Goal: Transaction & Acquisition: Purchase product/service

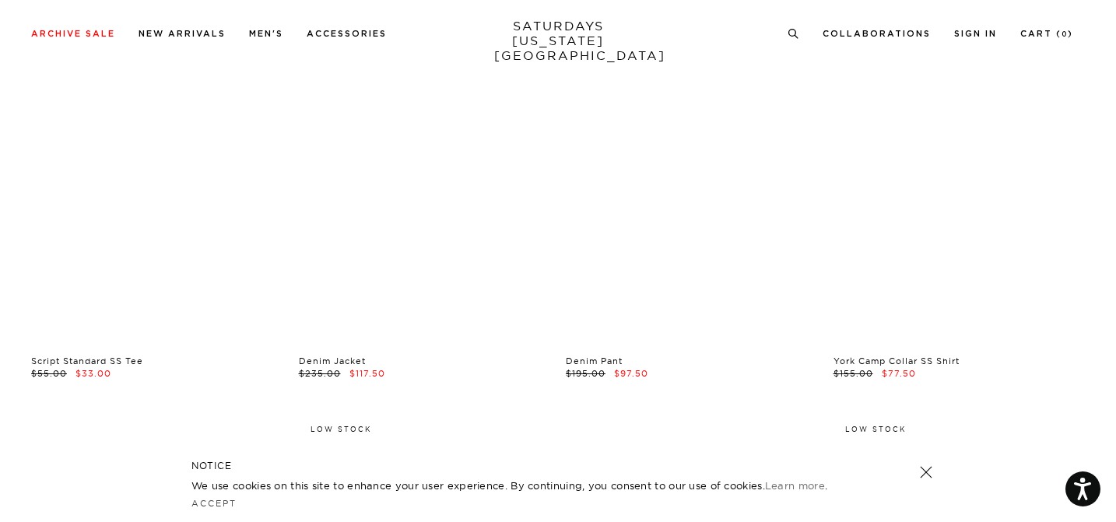
scroll to position [6126, 0]
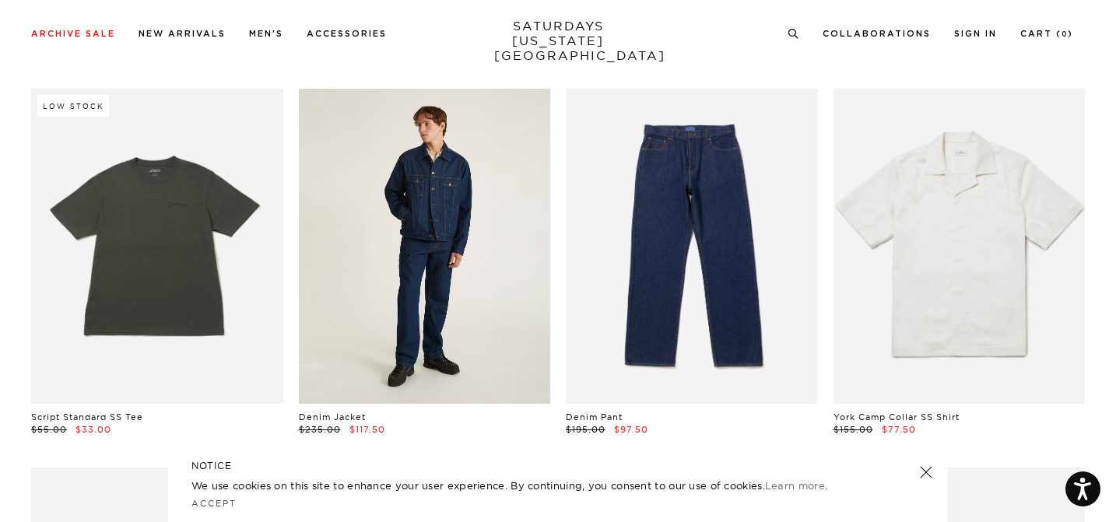
click at [470, 321] on link at bounding box center [425, 246] width 252 height 314
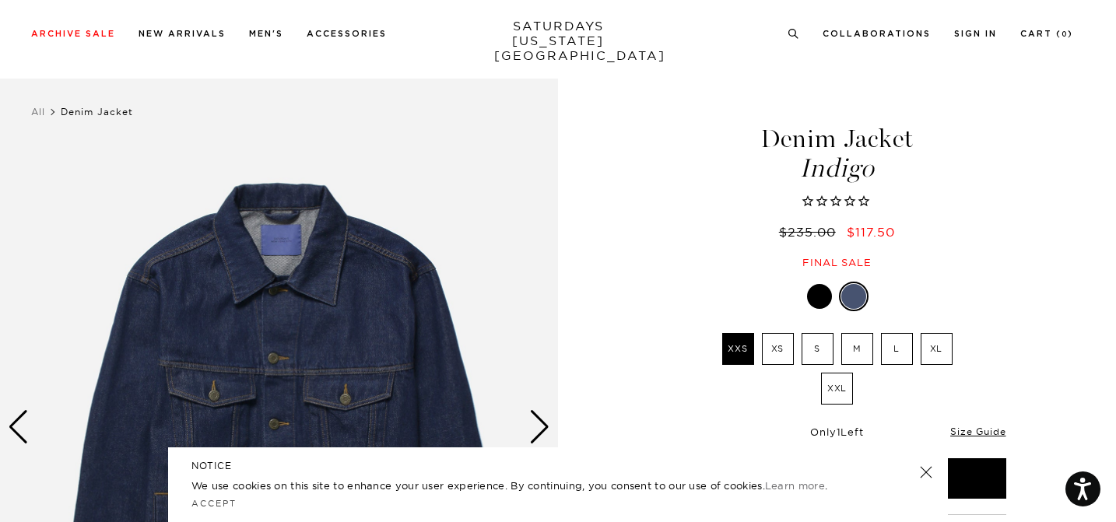
scroll to position [102, 0]
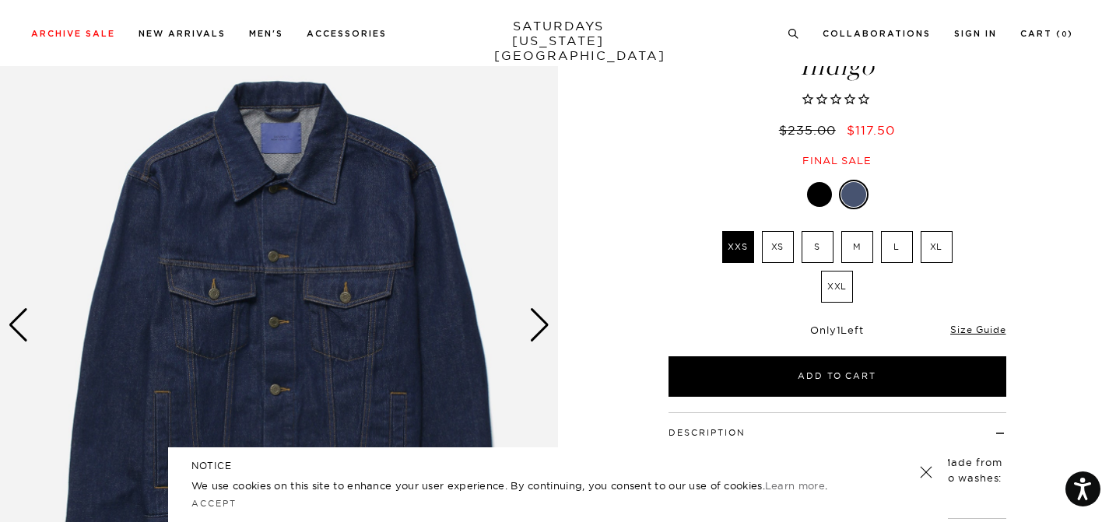
click at [544, 321] on div "Next slide" at bounding box center [539, 325] width 21 height 34
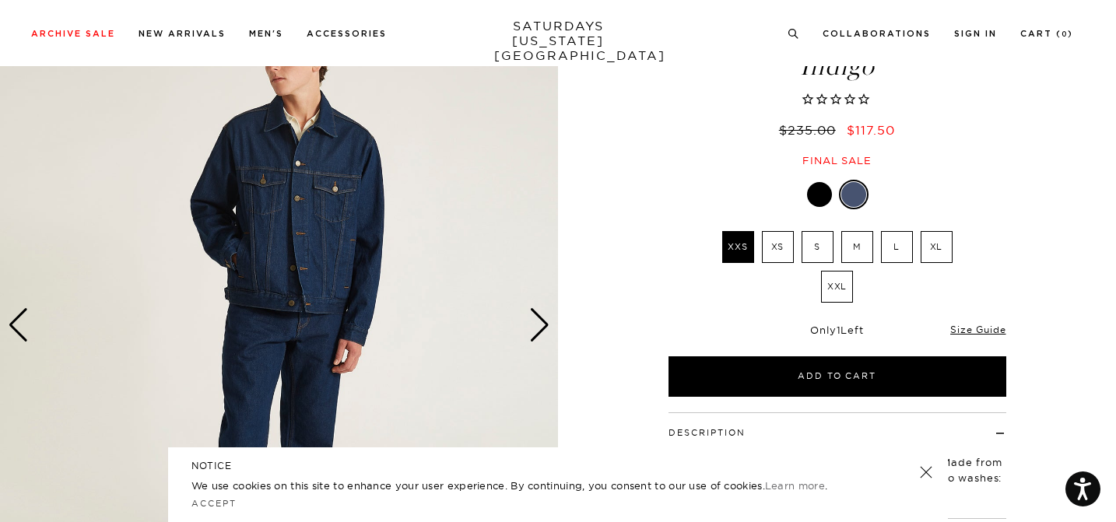
click at [544, 321] on div "Next slide" at bounding box center [539, 325] width 21 height 34
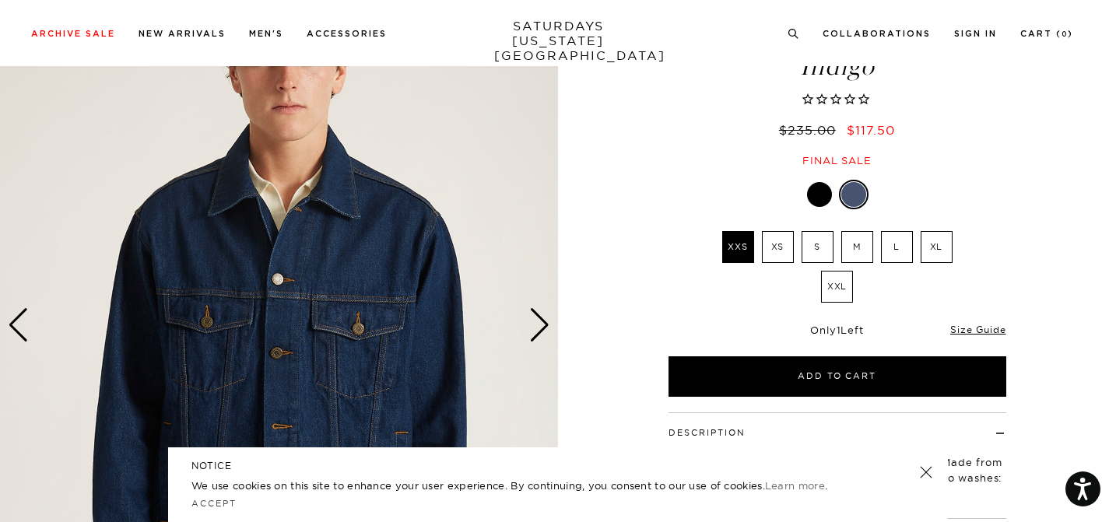
click at [544, 320] on div "Next slide" at bounding box center [539, 325] width 21 height 34
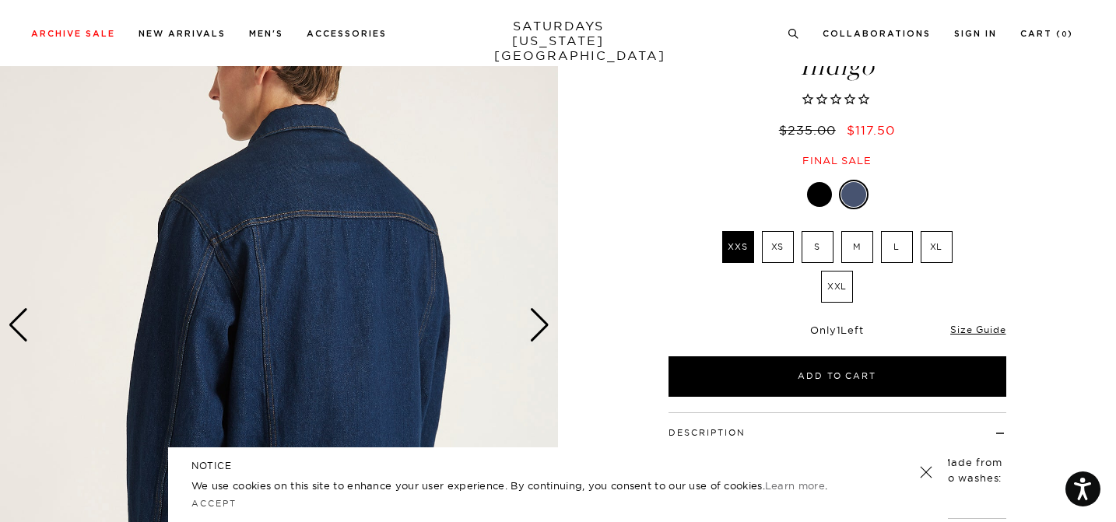
click at [544, 320] on div "Next slide" at bounding box center [539, 325] width 21 height 34
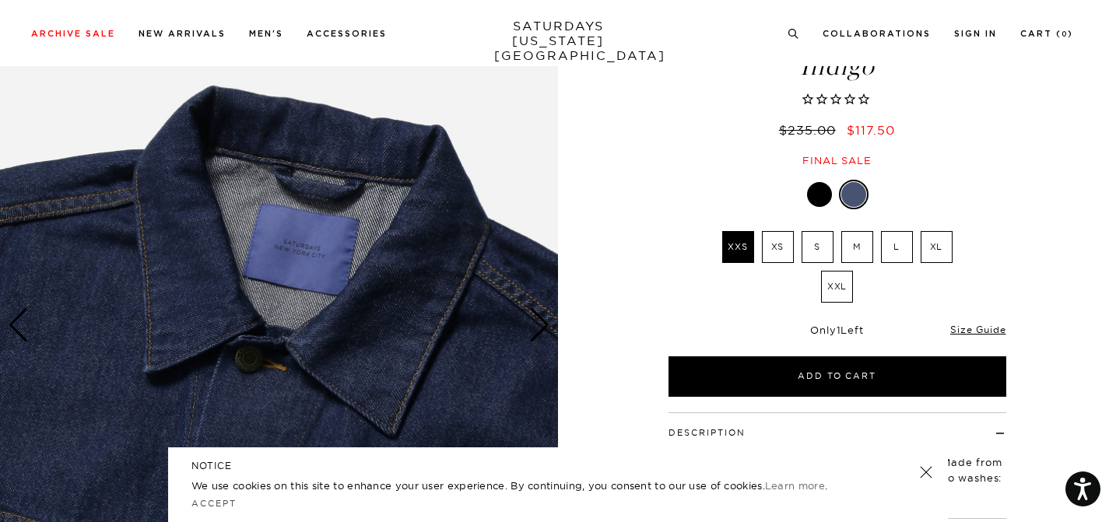
click at [821, 193] on div at bounding box center [819, 194] width 25 height 25
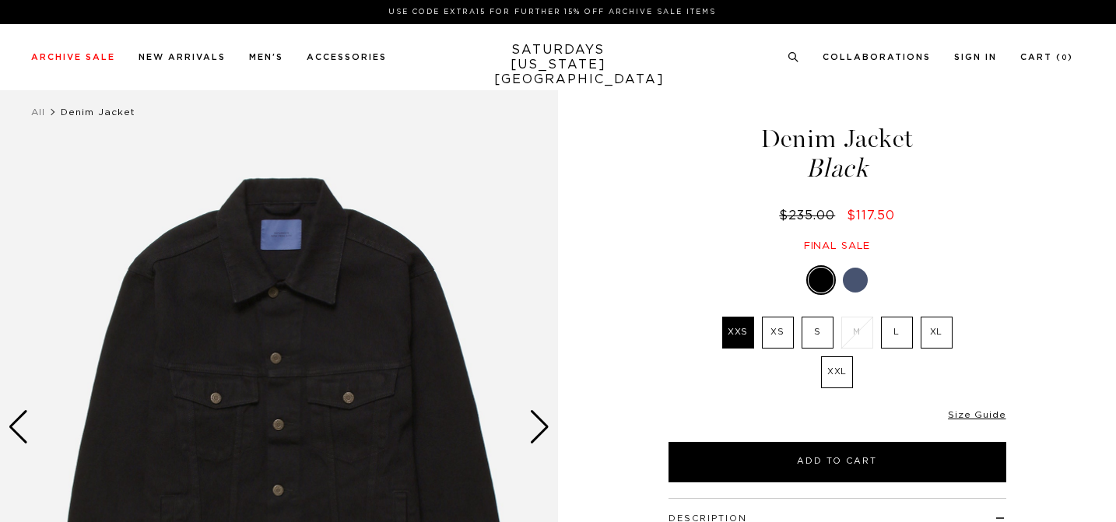
select select "recent"
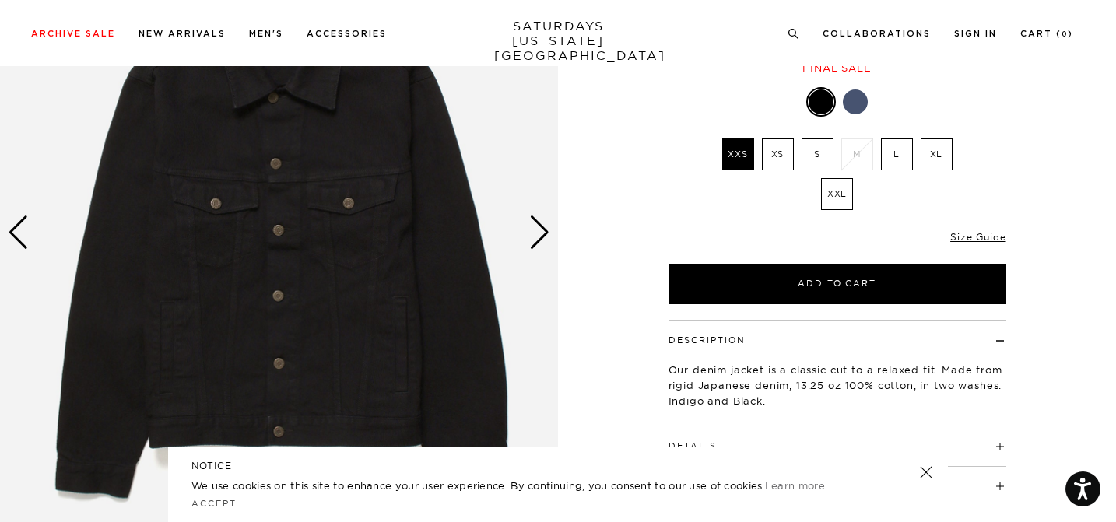
scroll to position [114, 0]
